Goal: Task Accomplishment & Management: Manage account settings

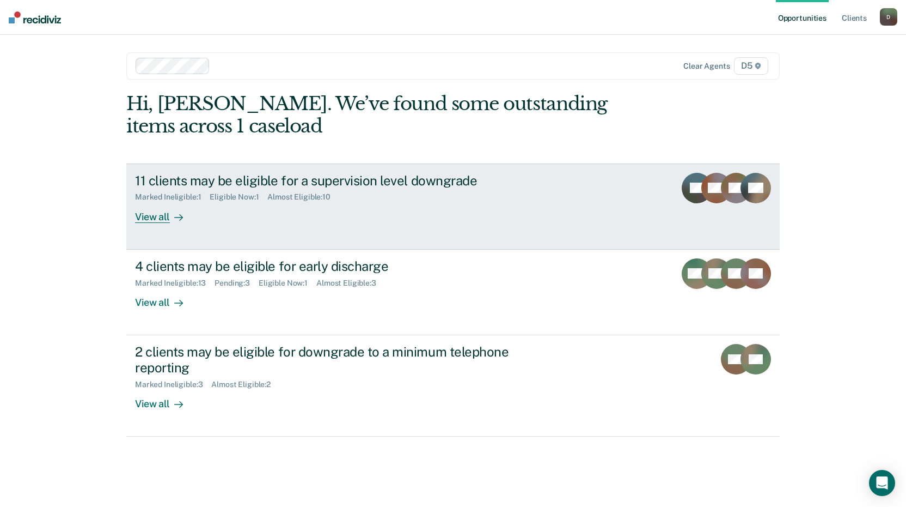
click at [163, 217] on div "View all" at bounding box center [165, 212] width 61 height 21
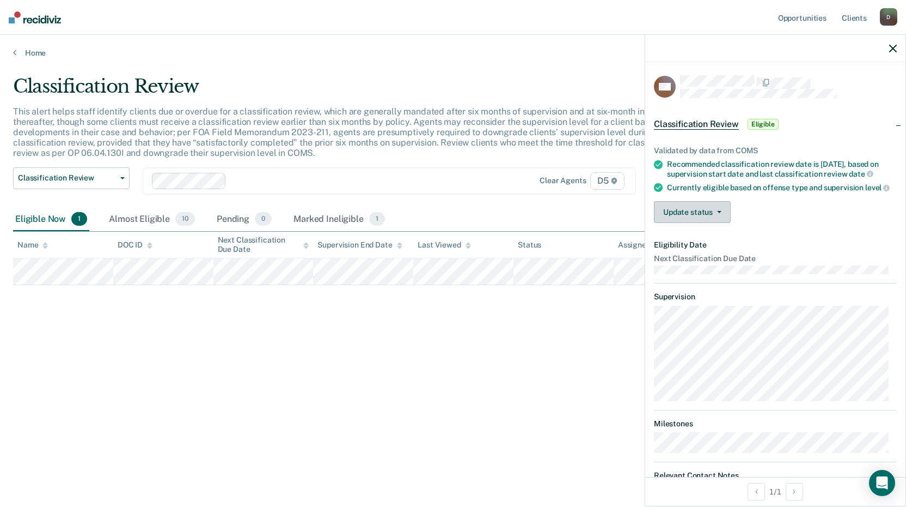
click at [678, 223] on button "Update status" at bounding box center [692, 212] width 77 height 22
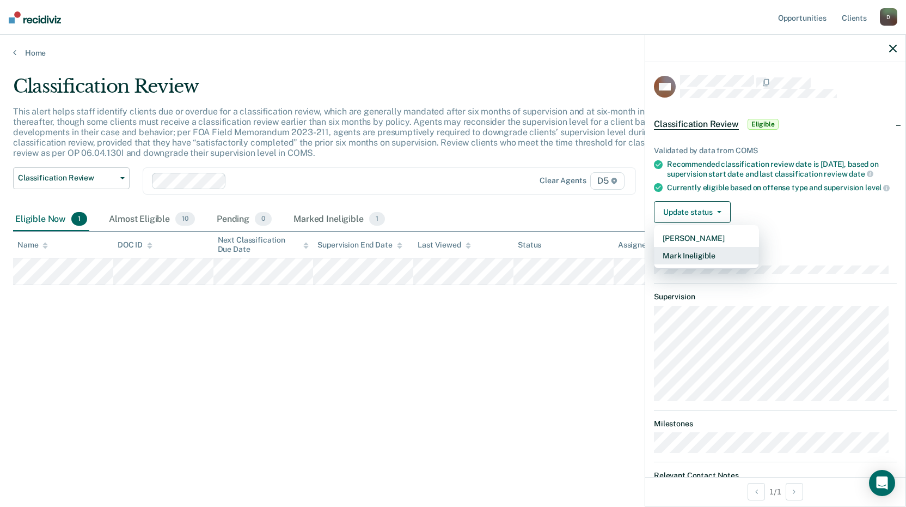
click at [687, 264] on button "Mark Ineligible" at bounding box center [706, 255] width 105 height 17
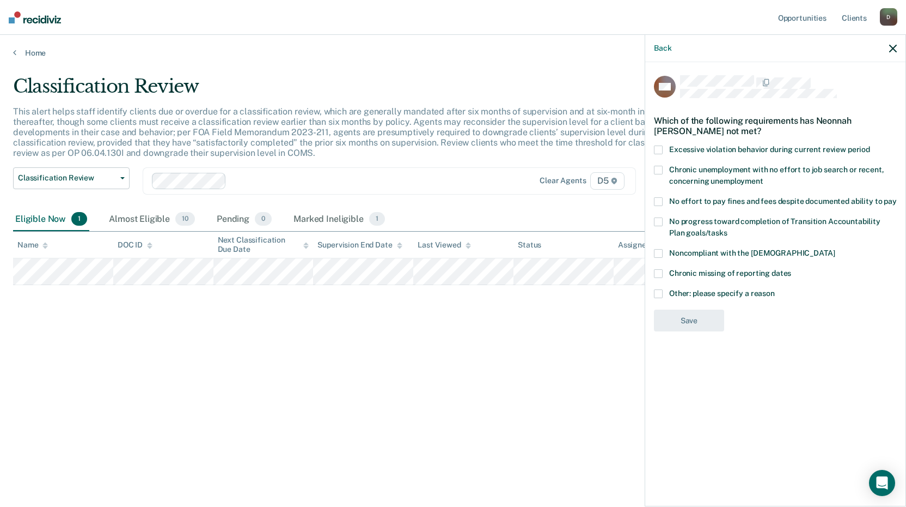
click at [664, 171] on label "Chronic unemployment with no effort to job search or recent, concerning unemplo…" at bounding box center [775, 177] width 243 height 23
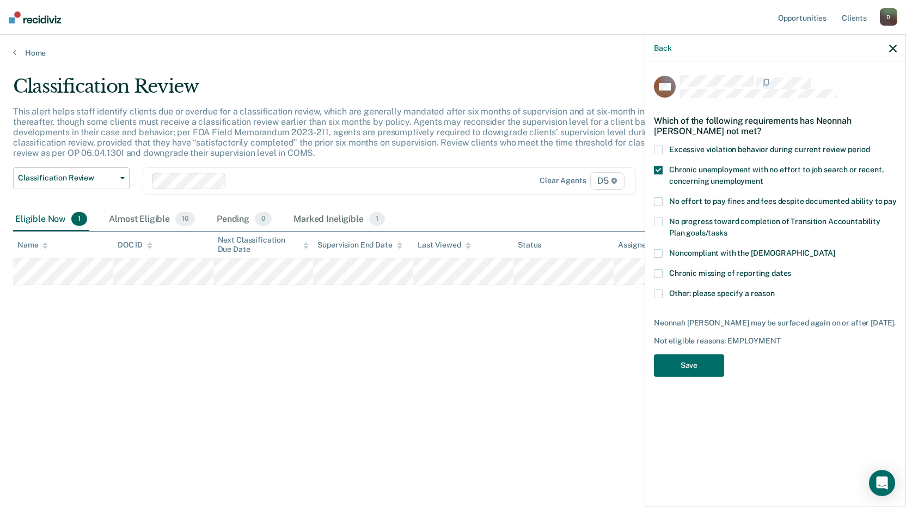
click at [664, 167] on label "Chronic unemployment with no effort to job search or recent, concerning unemplo…" at bounding box center [775, 177] width 243 height 23
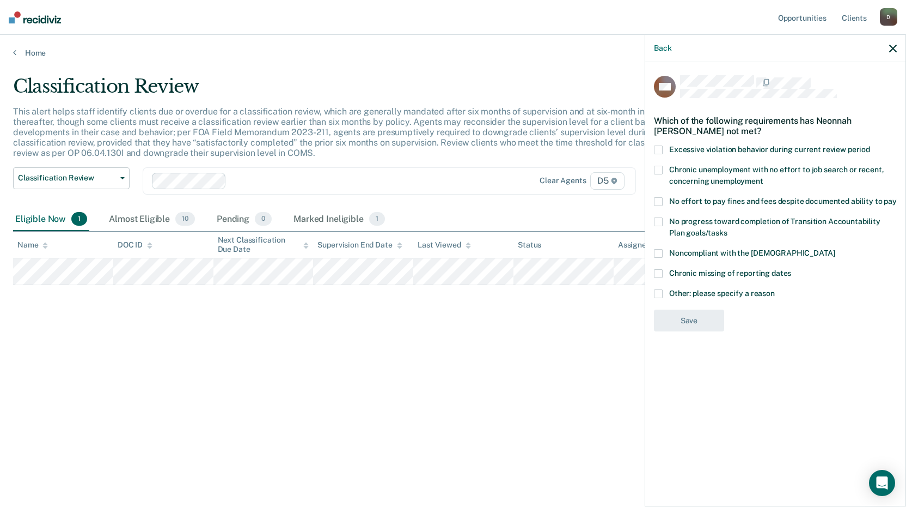
click at [664, 205] on label "No effort to pay fines and fees despite documented ability to pay" at bounding box center [775, 202] width 243 height 11
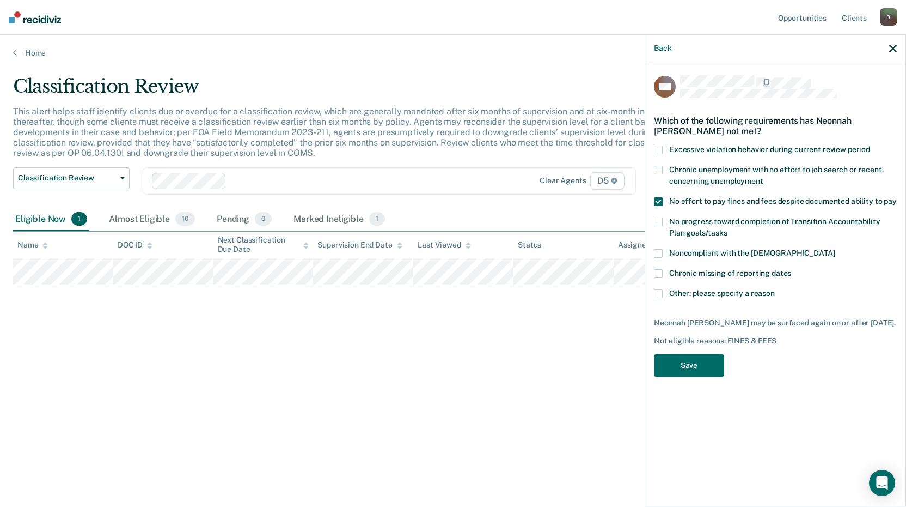
click at [660, 197] on span at bounding box center [658, 201] width 9 height 9
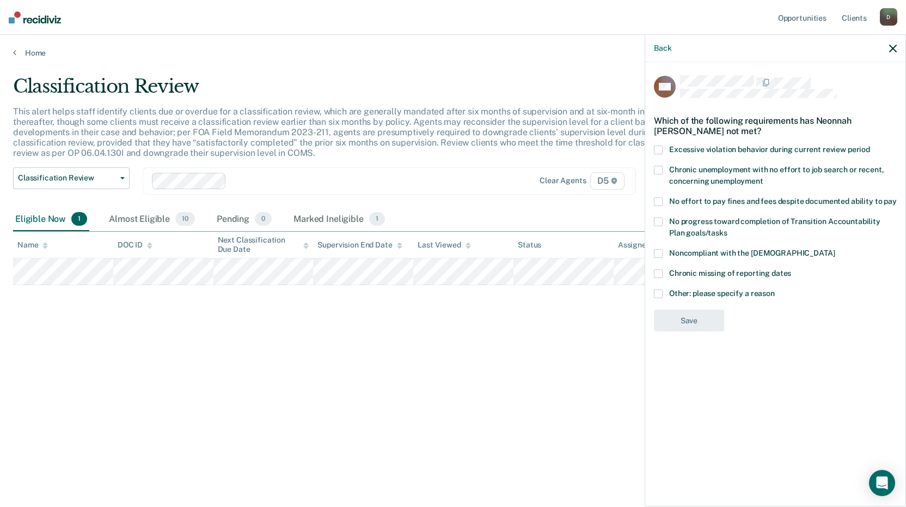
click at [664, 289] on label "Other: please specify a reason" at bounding box center [775, 294] width 243 height 11
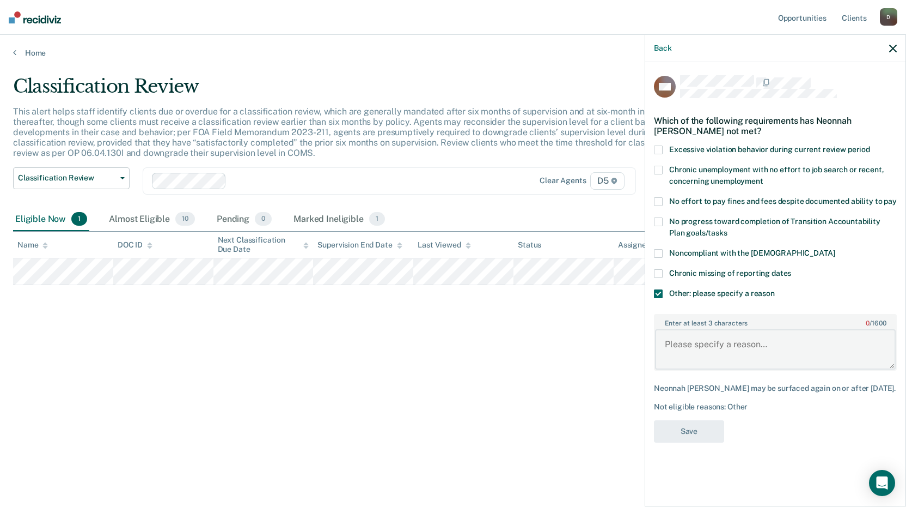
click at [686, 351] on textarea "Enter at least 3 characters 0 / 1600" at bounding box center [775, 349] width 241 height 40
type textarea "Employment concerns, lack of restitution payment"
click at [694, 442] on button "Save" at bounding box center [689, 431] width 70 height 22
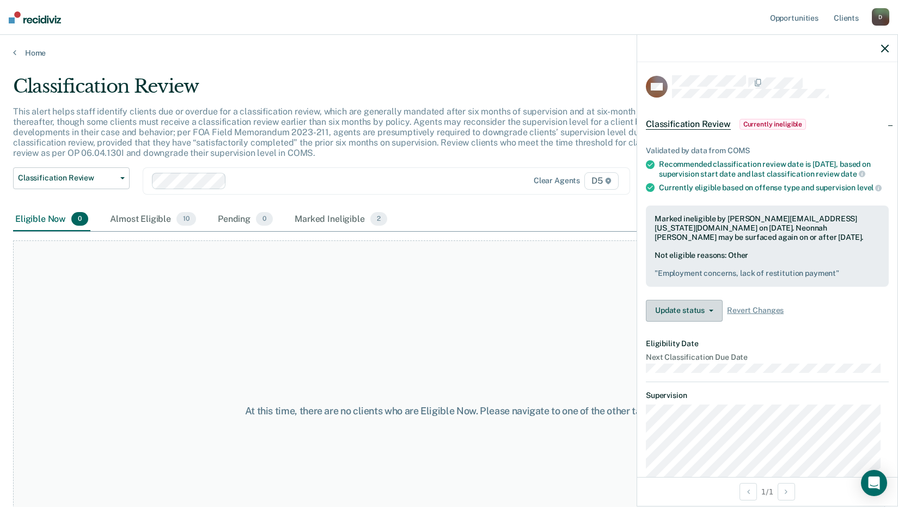
click at [710, 321] on button "Update status" at bounding box center [684, 311] width 77 height 22
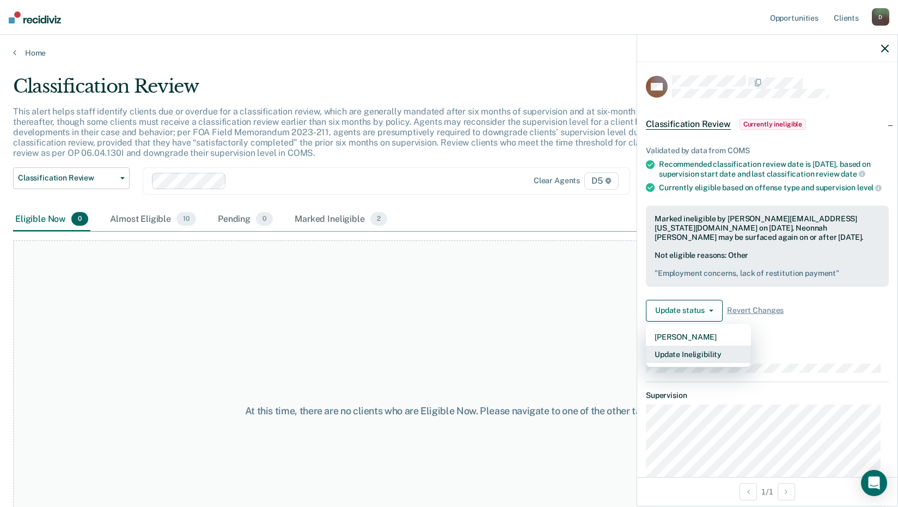
click at [676, 363] on button "Update Ineligibility" at bounding box center [698, 353] width 105 height 17
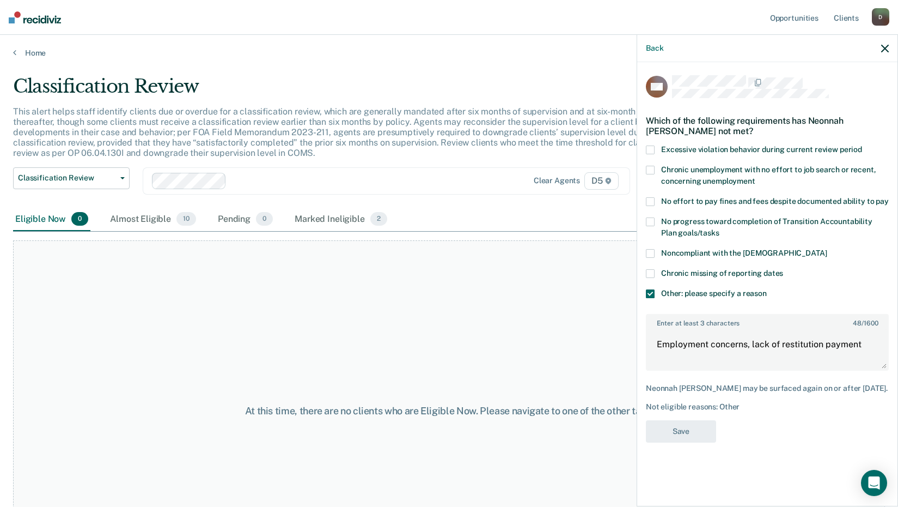
click at [646, 292] on span at bounding box center [650, 293] width 9 height 9
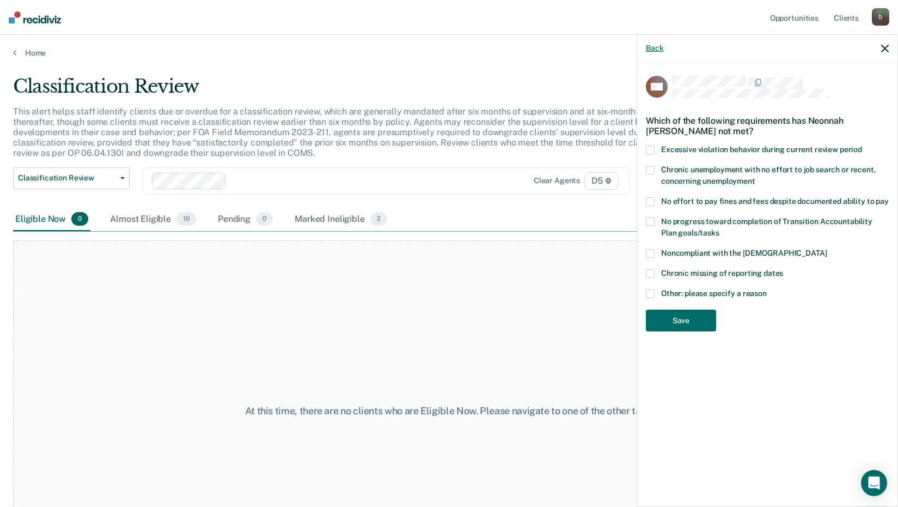
click at [653, 48] on button "Back" at bounding box center [654, 48] width 17 height 9
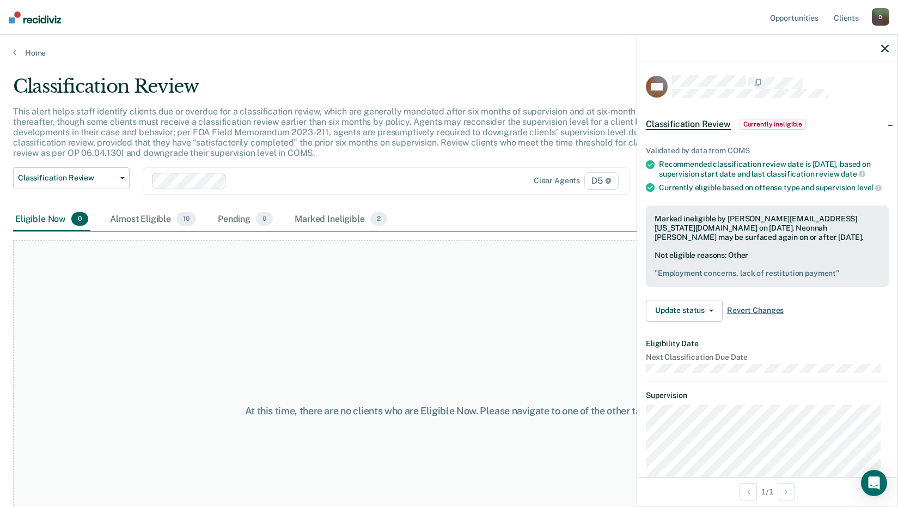
click at [753, 315] on span "Revert Changes" at bounding box center [755, 310] width 57 height 9
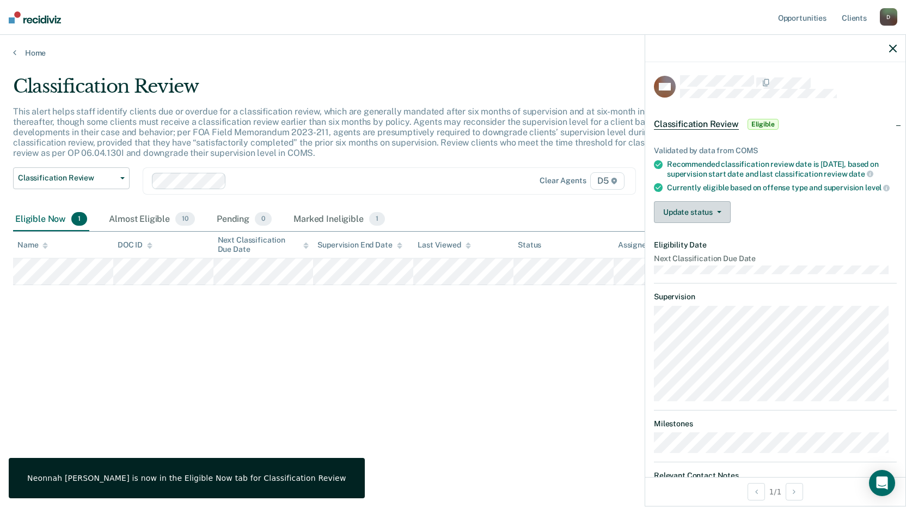
click at [704, 223] on button "Update status" at bounding box center [692, 212] width 77 height 22
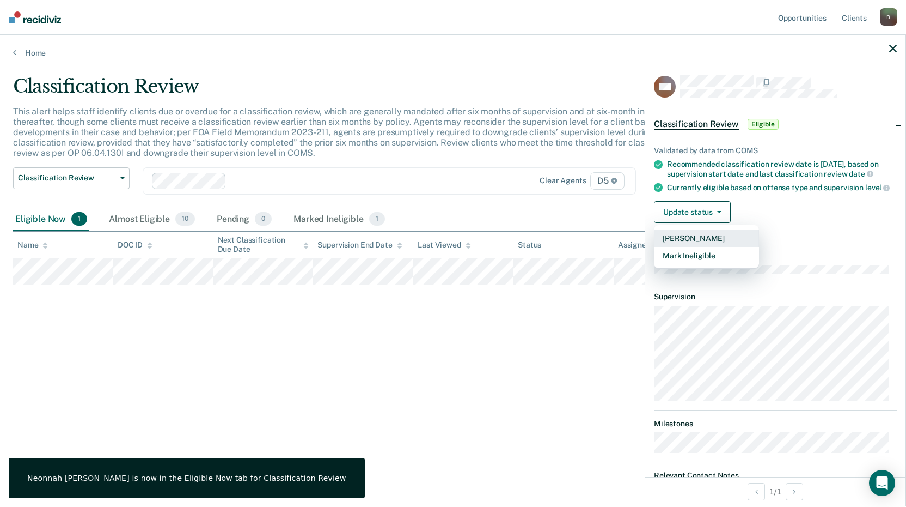
click at [692, 247] on button "[PERSON_NAME]" at bounding box center [706, 237] width 105 height 17
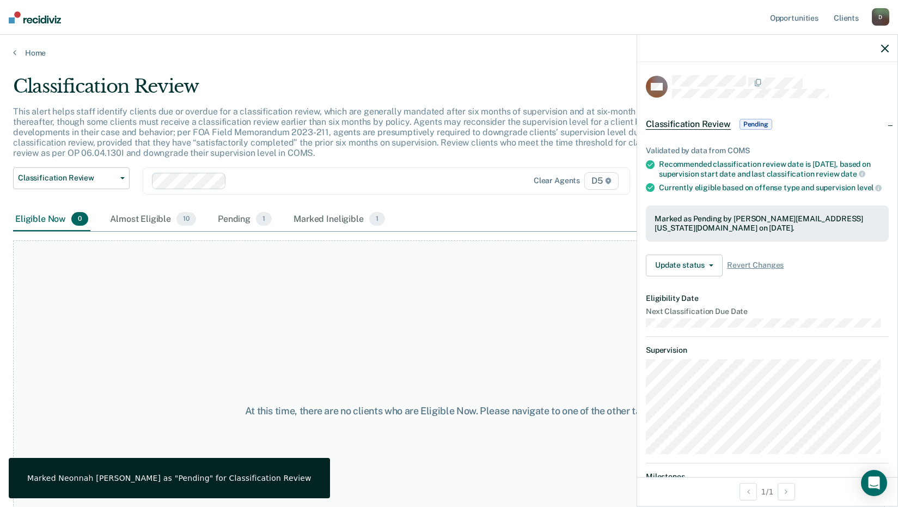
click at [888, 48] on icon "button" at bounding box center [885, 49] width 8 height 8
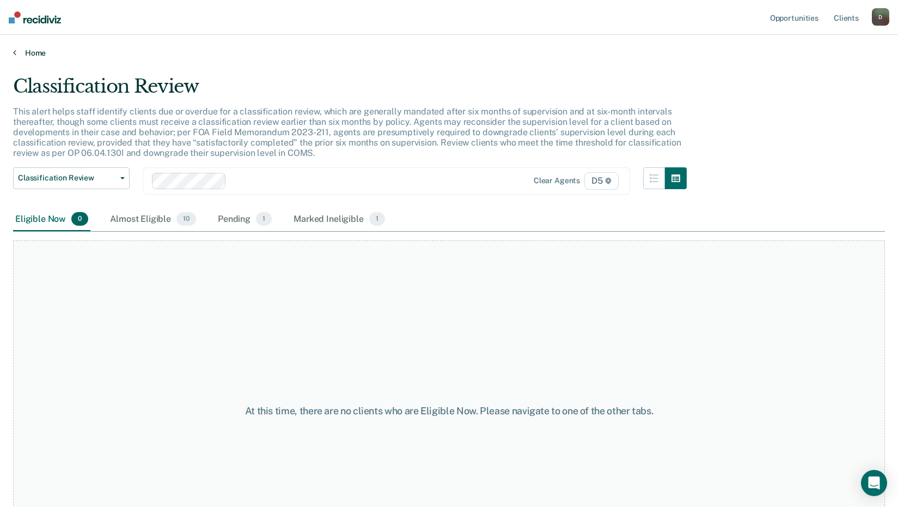
click at [38, 56] on link "Home" at bounding box center [449, 53] width 872 height 10
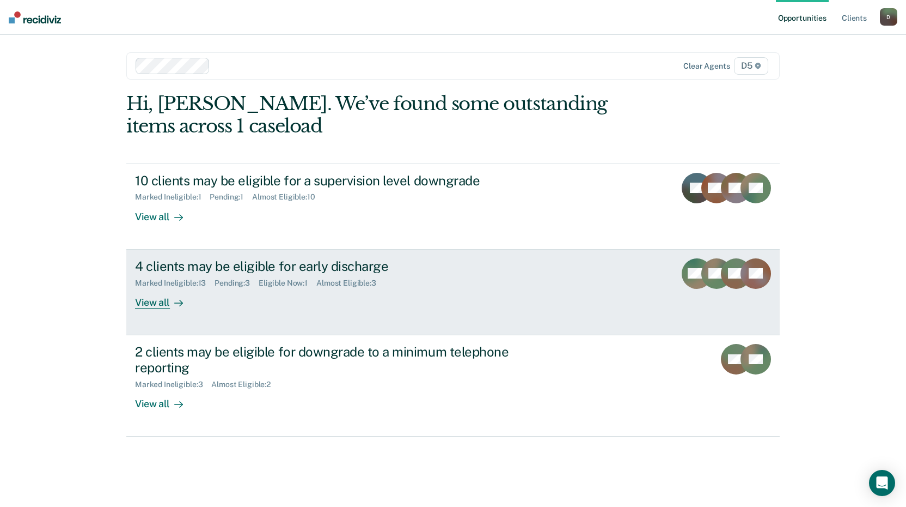
click at [302, 300] on div "4 clients may be eligible for early discharge Marked Ineligible : 13 Pending : …" at bounding box center [339, 283] width 408 height 50
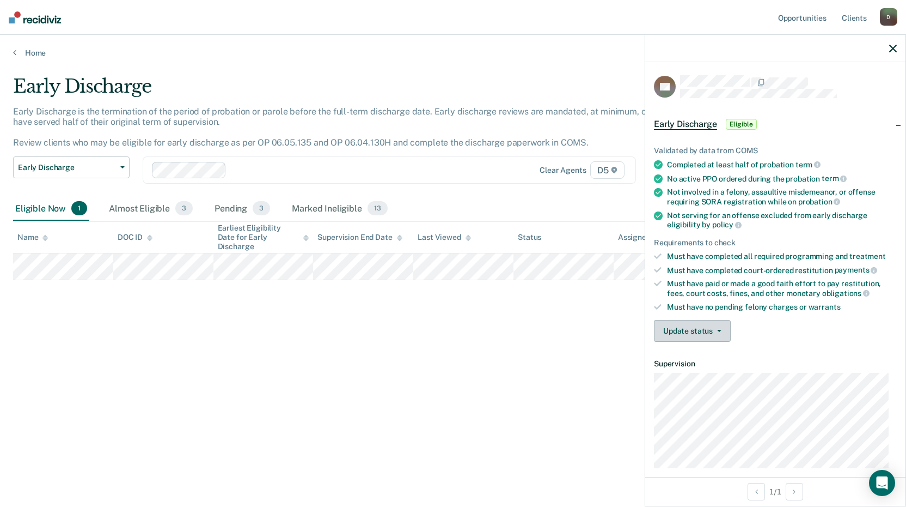
click at [716, 334] on button "Update status" at bounding box center [692, 331] width 77 height 22
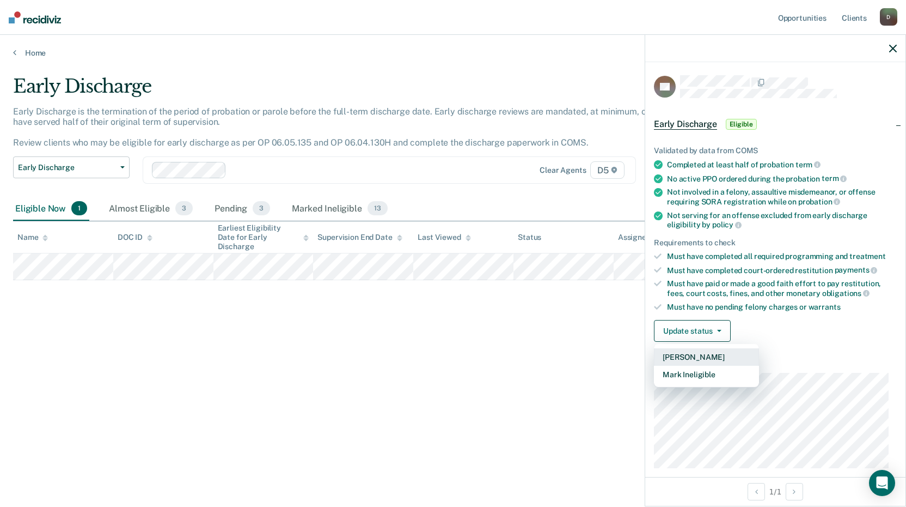
click at [694, 358] on button "[PERSON_NAME]" at bounding box center [706, 356] width 105 height 17
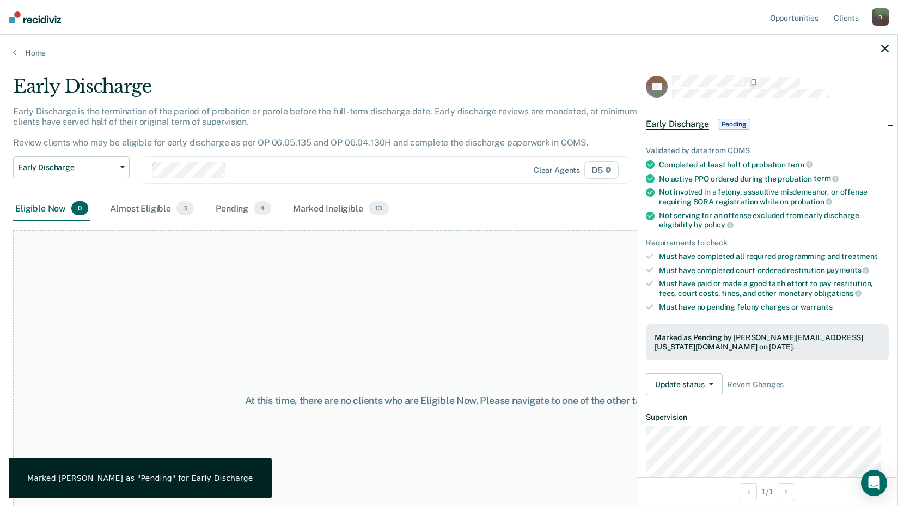
click at [883, 44] on button "button" at bounding box center [885, 48] width 8 height 9
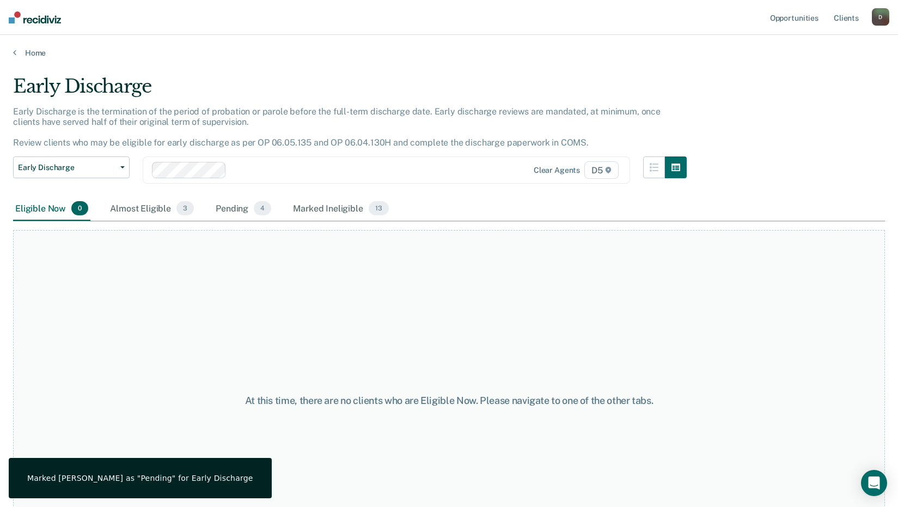
click at [28, 60] on main "Early Discharge Early Discharge is the termination of the period of probation o…" at bounding box center [449, 281] width 898 height 446
click at [29, 57] on link "Home" at bounding box center [449, 53] width 872 height 10
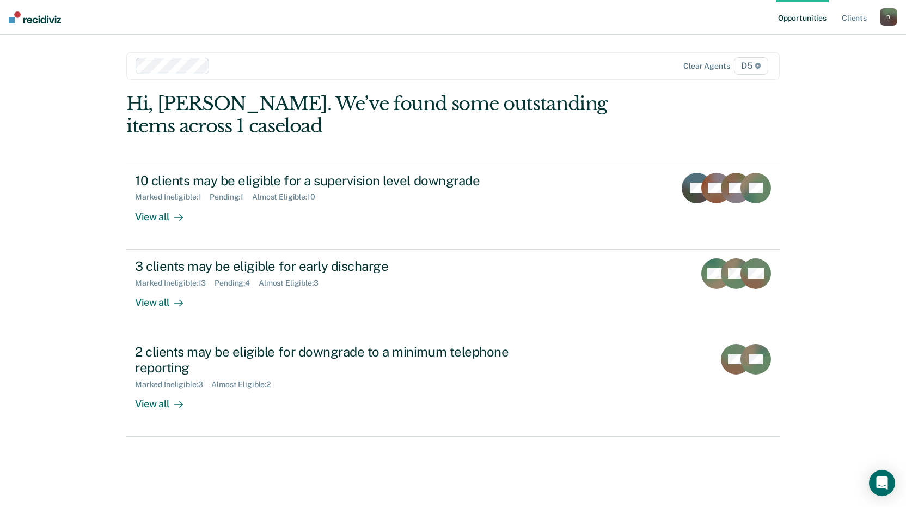
click at [30, 48] on div "Opportunities Client s [EMAIL_ADDRESS][US_STATE][DOMAIN_NAME] D Profile How it …" at bounding box center [453, 253] width 906 height 507
